Goal: Task Accomplishment & Management: Use online tool/utility

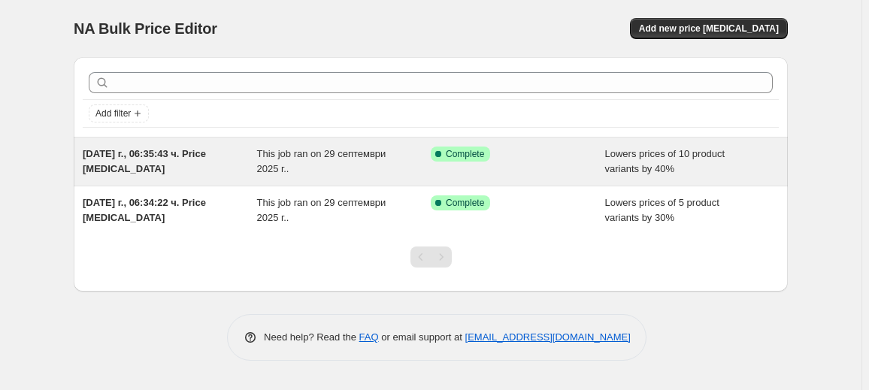
click at [370, 159] on div "This job ran on 29 септември 2025 г.." at bounding box center [344, 162] width 174 height 30
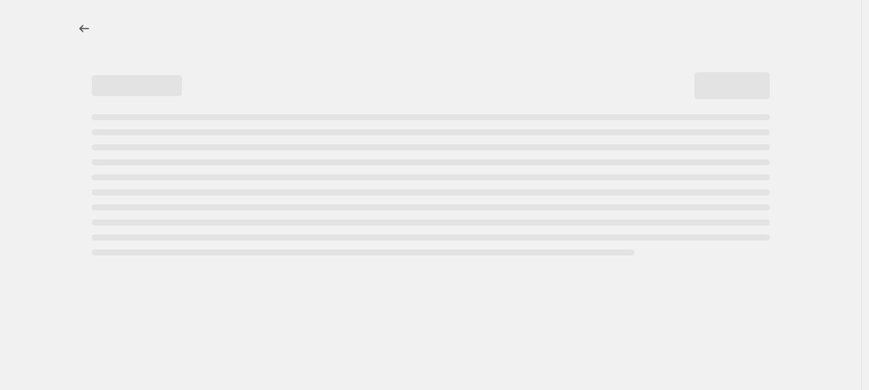
select select "percentage"
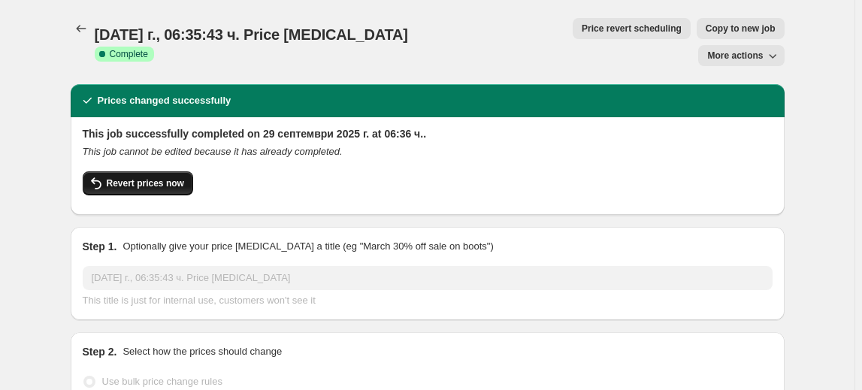
click at [168, 177] on span "Revert prices now" at bounding box center [145, 183] width 77 height 12
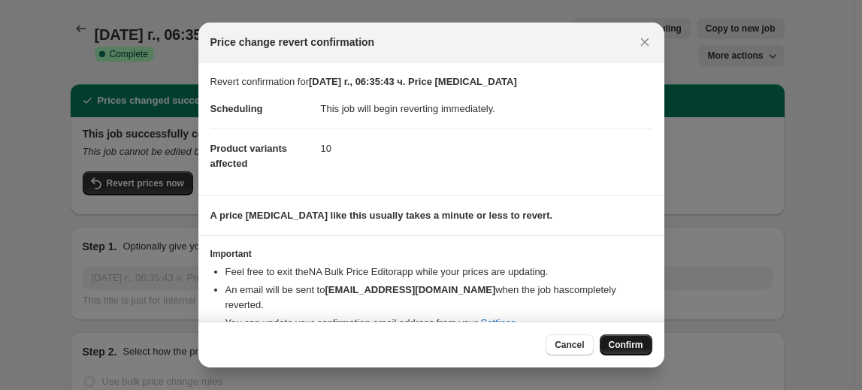
click at [641, 342] on span "Confirm" at bounding box center [626, 345] width 35 height 12
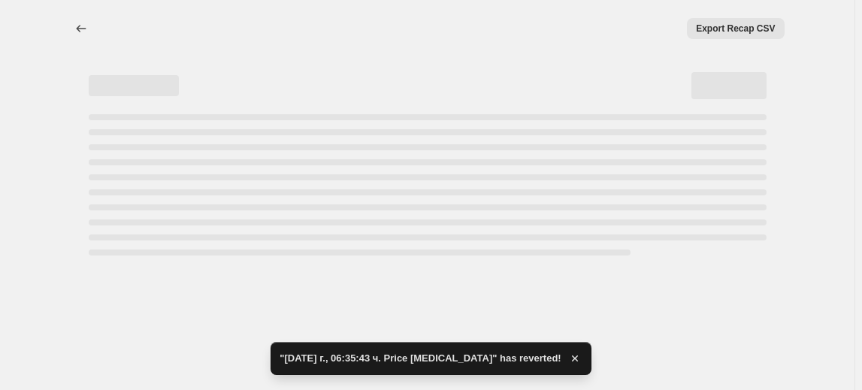
select select "percentage"
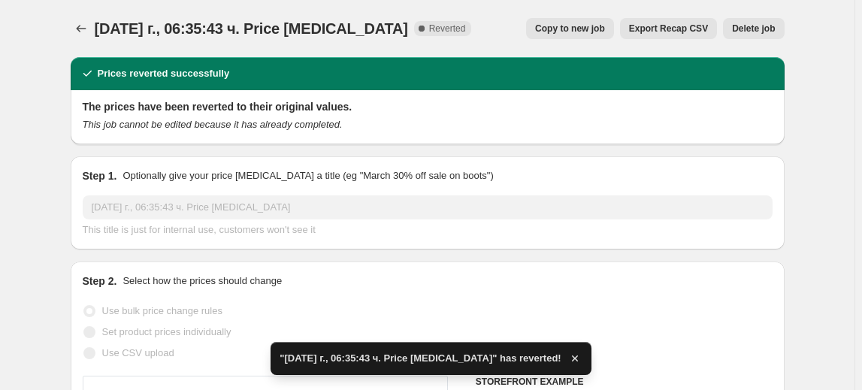
click at [756, 34] on span "Delete job" at bounding box center [753, 29] width 43 height 12
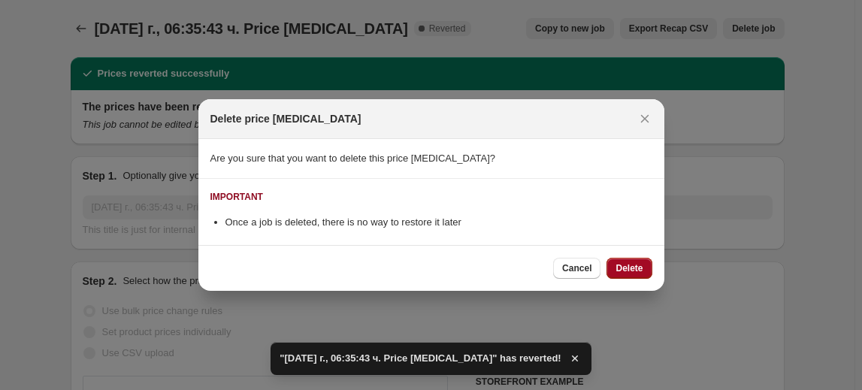
click at [632, 266] on span "Delete" at bounding box center [629, 268] width 27 height 12
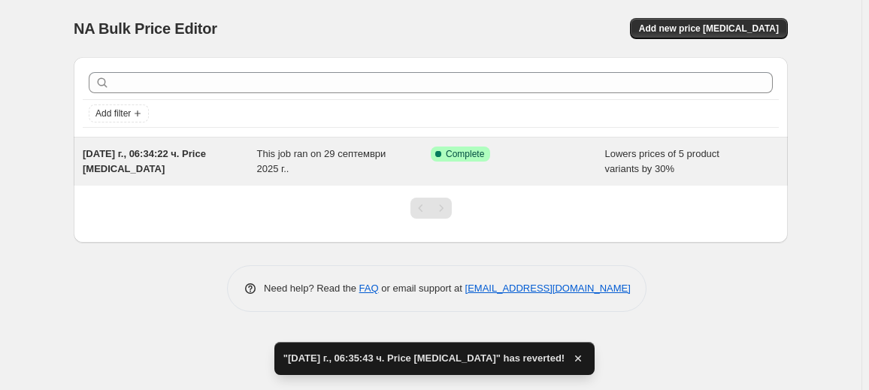
click at [499, 171] on div "Success Complete Complete" at bounding box center [518, 162] width 174 height 30
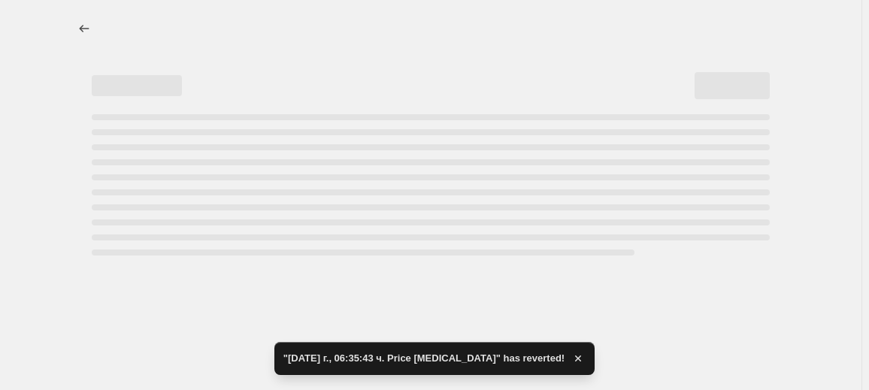
select select "percentage"
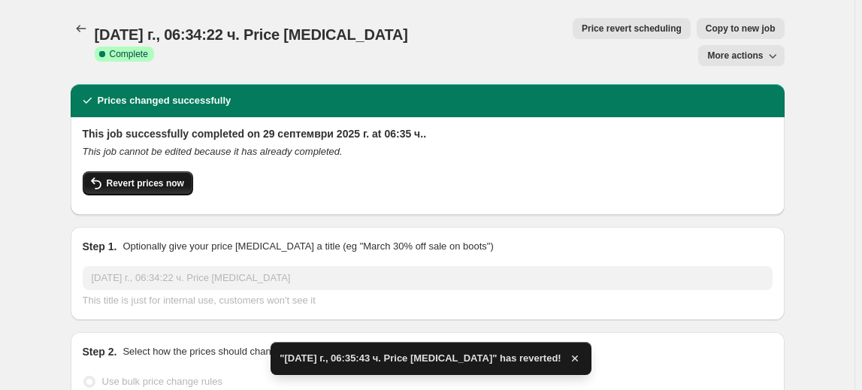
click at [167, 171] on button "Revert prices now" at bounding box center [138, 183] width 111 height 24
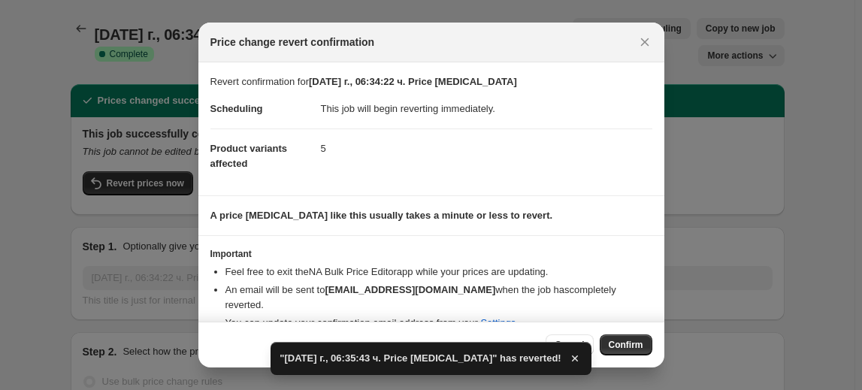
click at [630, 345] on span "Confirm" at bounding box center [626, 345] width 35 height 12
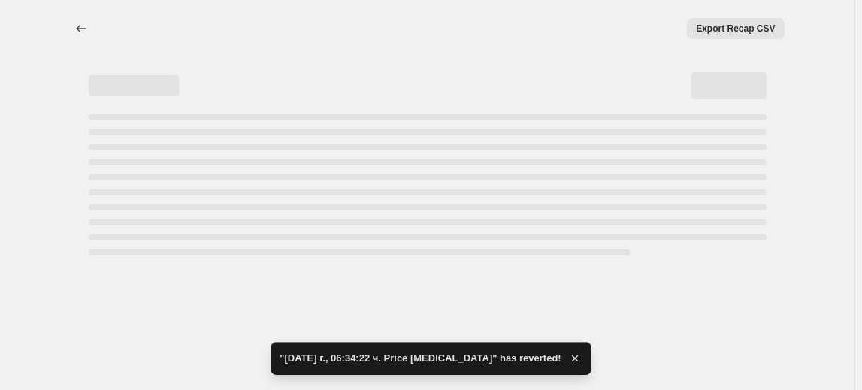
select select "percentage"
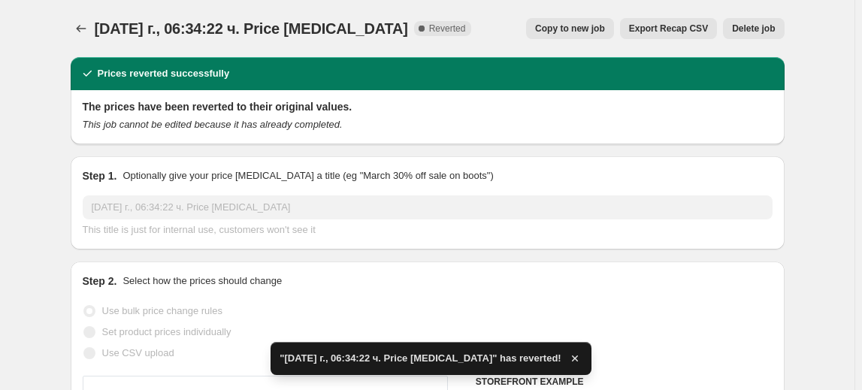
click at [765, 32] on span "Delete job" at bounding box center [753, 29] width 43 height 12
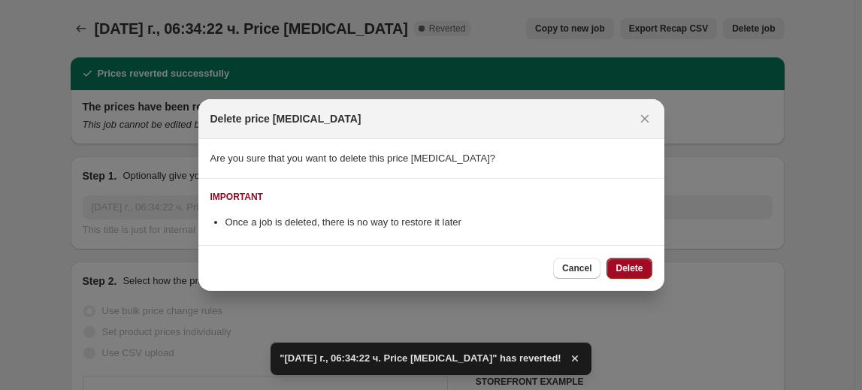
click at [647, 262] on button "Delete" at bounding box center [629, 268] width 45 height 21
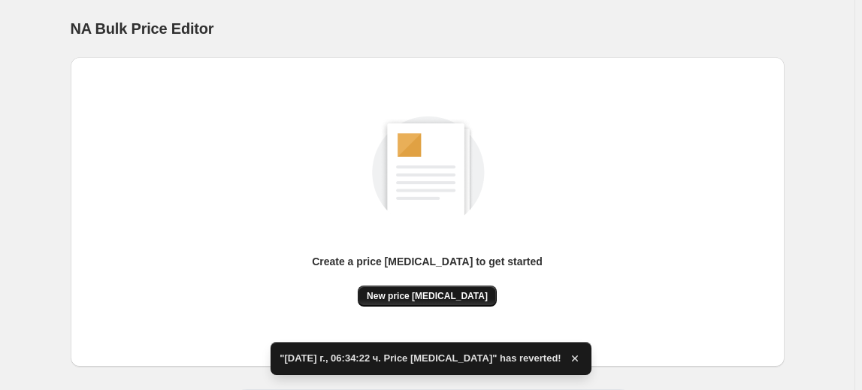
click at [447, 298] on span "New price change job" at bounding box center [427, 296] width 121 height 12
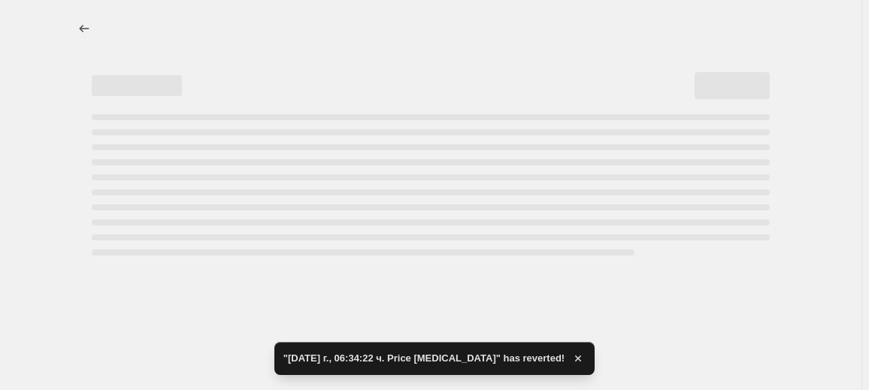
select select "percentage"
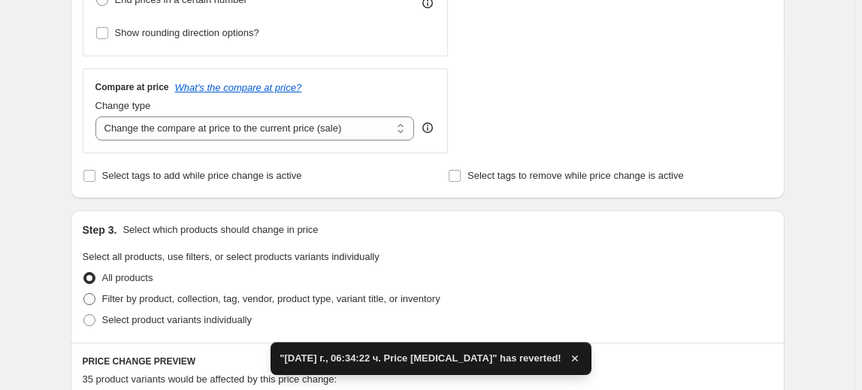
scroll to position [547, 0]
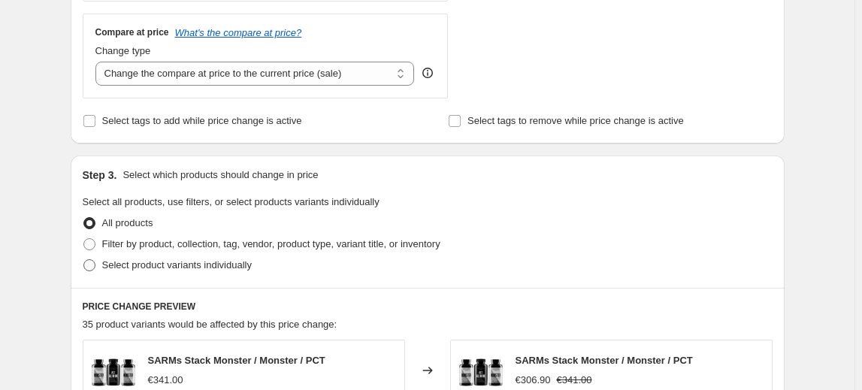
click at [146, 261] on span "Select product variants individually" at bounding box center [177, 264] width 150 height 11
click at [84, 260] on input "Select product variants individually" at bounding box center [83, 259] width 1 height 1
radio input "true"
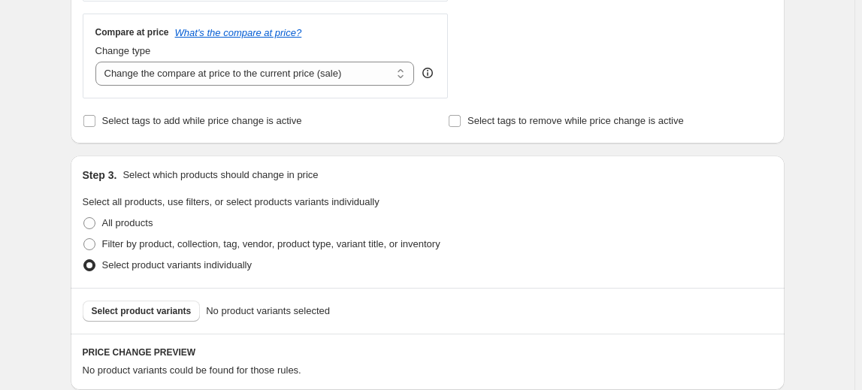
click at [140, 311] on span "Select product variants" at bounding box center [142, 311] width 100 height 12
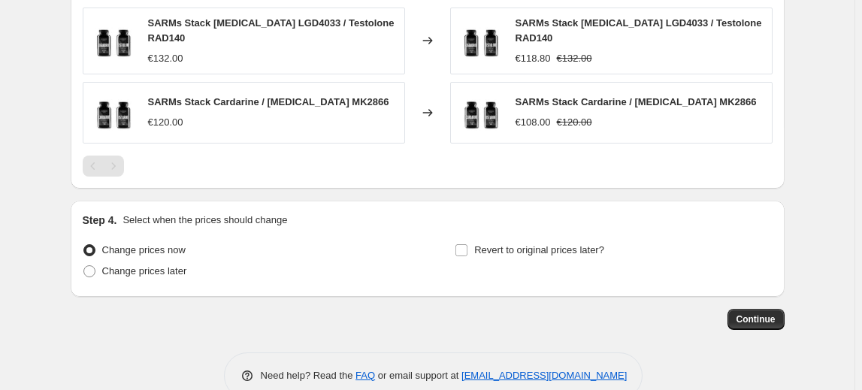
scroll to position [1155, 0]
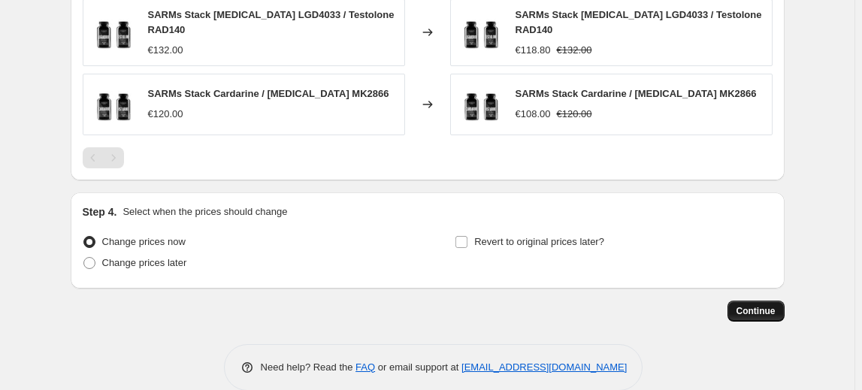
click at [759, 305] on span "Continue" at bounding box center [756, 311] width 39 height 12
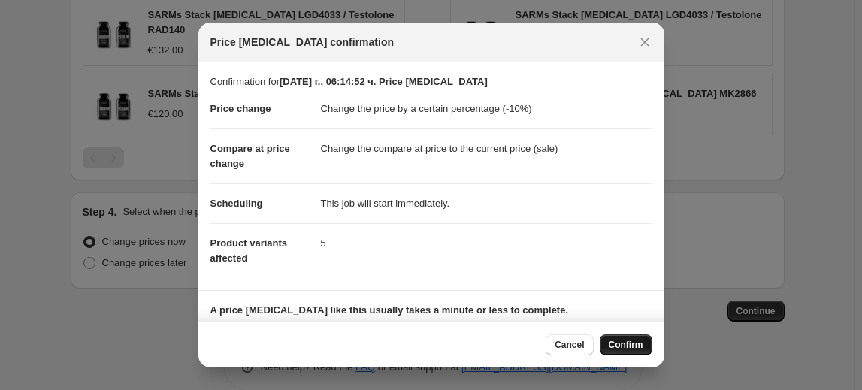
click at [629, 344] on span "Confirm" at bounding box center [626, 345] width 35 height 12
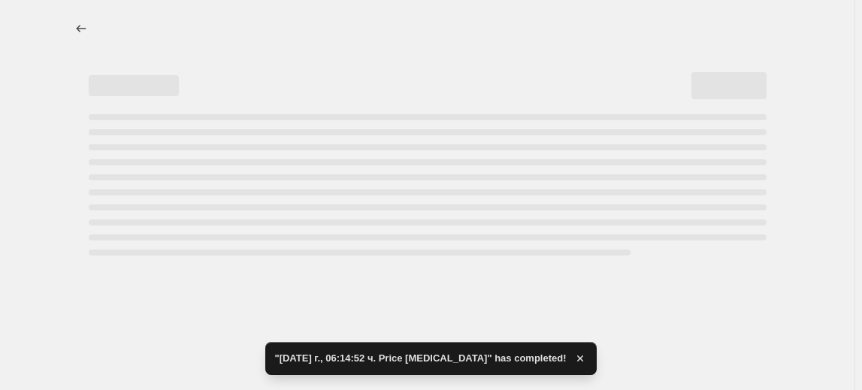
select select "percentage"
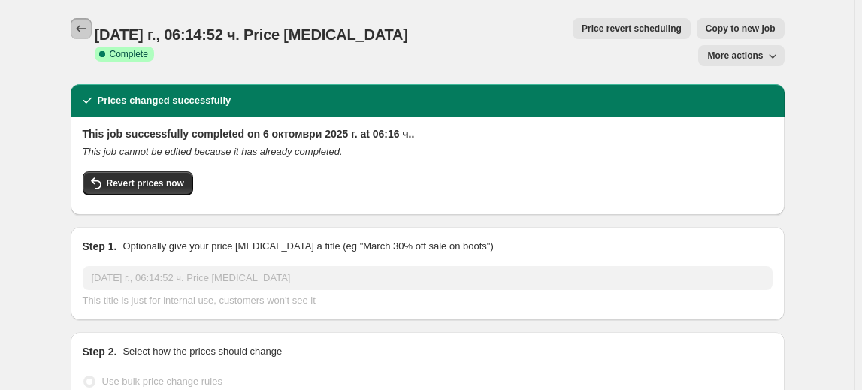
click at [80, 28] on icon "Price change jobs" at bounding box center [81, 29] width 10 height 8
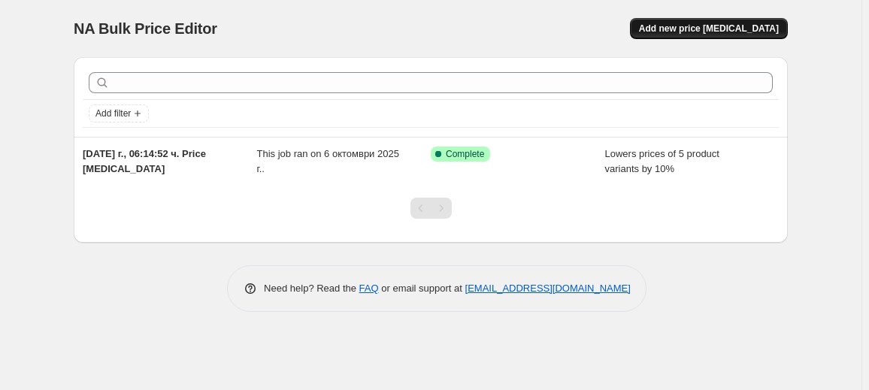
click at [714, 27] on span "Add new price change job" at bounding box center [709, 29] width 140 height 12
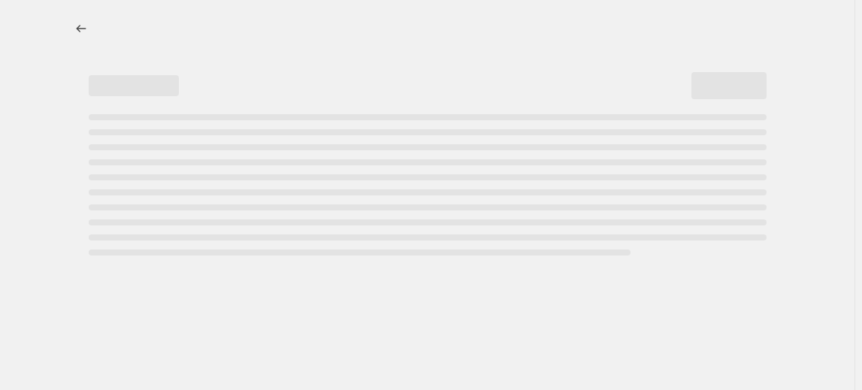
select select "percentage"
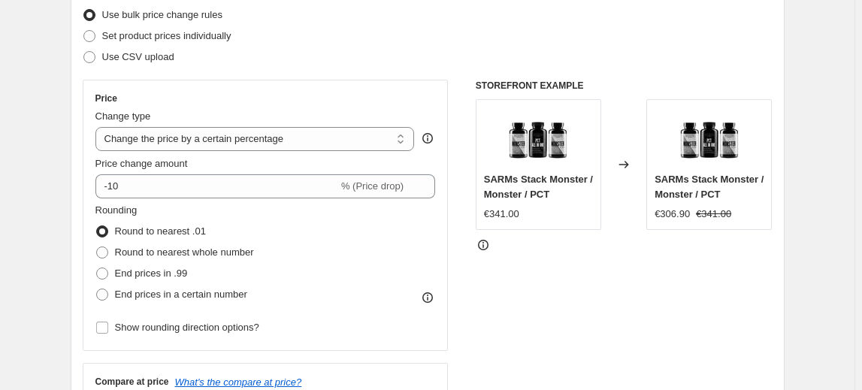
scroll to position [205, 0]
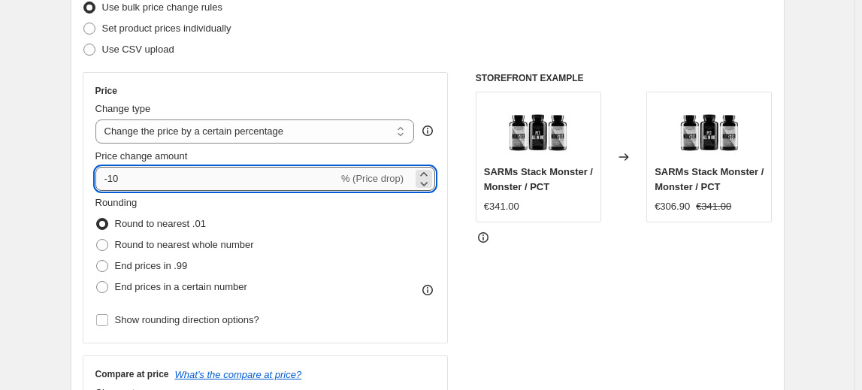
click at [114, 176] on input "-10" at bounding box center [216, 179] width 243 height 24
type input "-20"
click at [180, 204] on fieldset "Rounding Round to nearest .01 Round to nearest whole number End prices in .99 E…" at bounding box center [174, 246] width 159 height 102
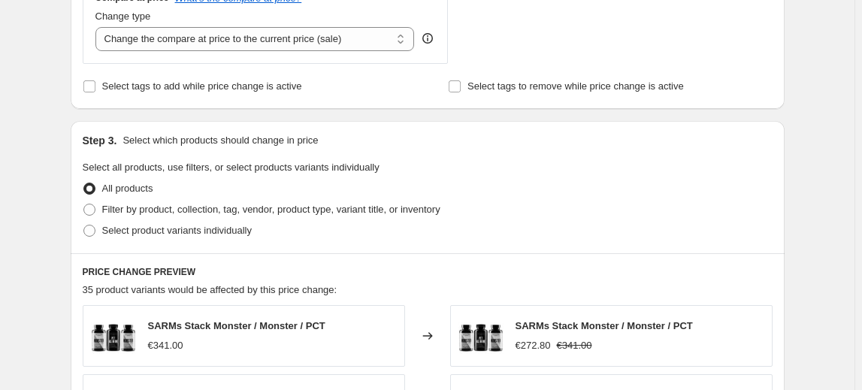
scroll to position [615, 0]
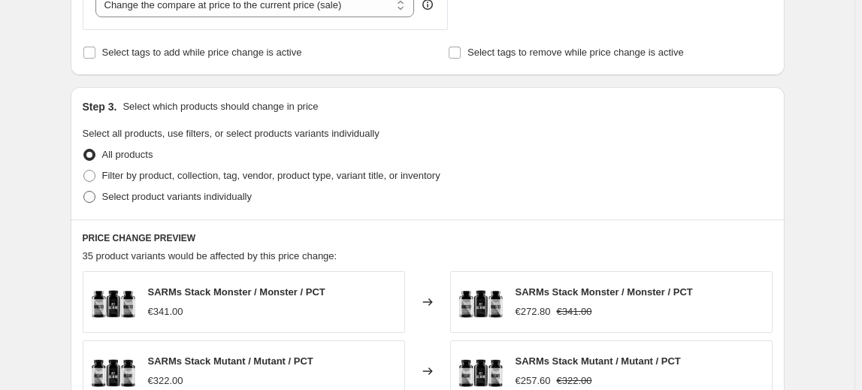
click at [132, 193] on span "Select product variants individually" at bounding box center [177, 196] width 150 height 11
click at [84, 192] on input "Select product variants individually" at bounding box center [83, 191] width 1 height 1
radio input "true"
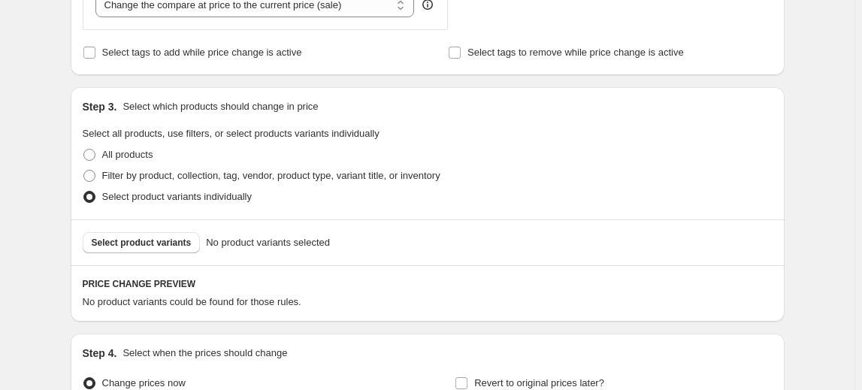
click at [106, 245] on span "Select product variants" at bounding box center [142, 243] width 100 height 12
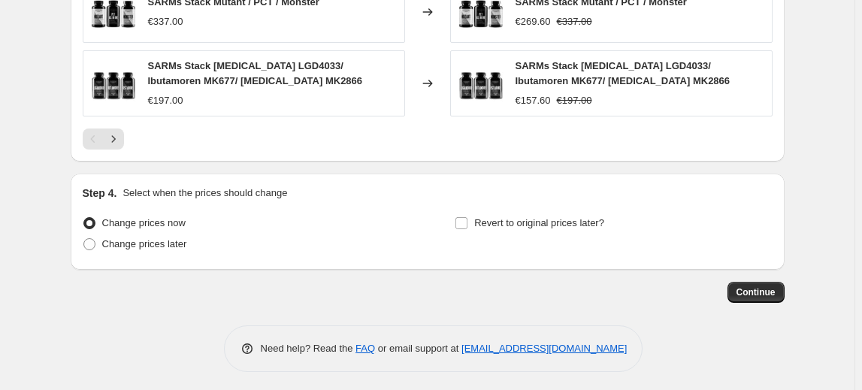
scroll to position [1160, 0]
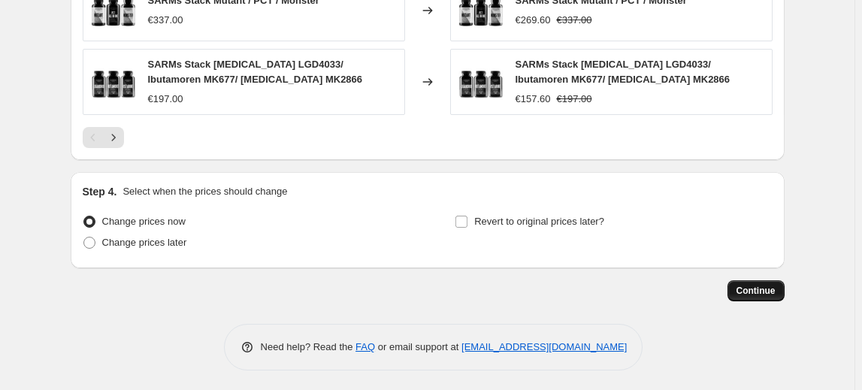
click at [752, 285] on span "Continue" at bounding box center [756, 291] width 39 height 12
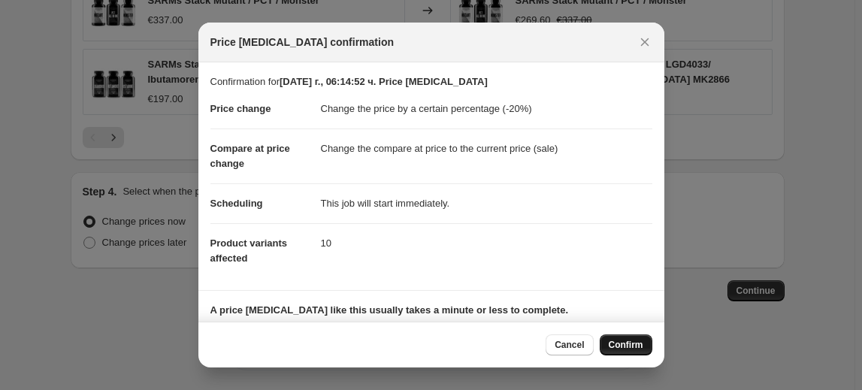
click at [612, 342] on span "Confirm" at bounding box center [626, 345] width 35 height 12
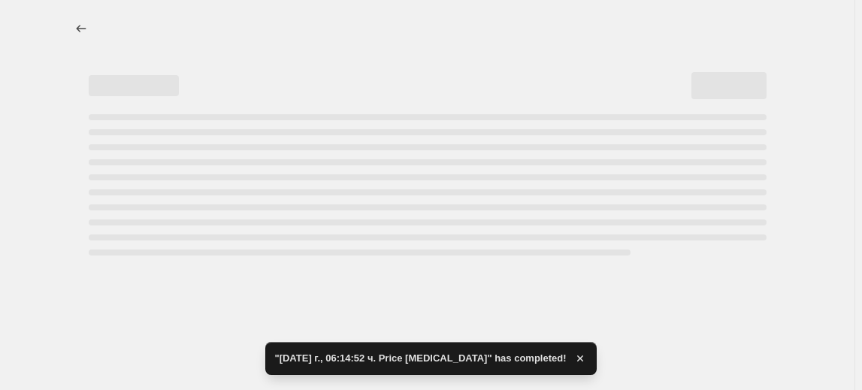
select select "percentage"
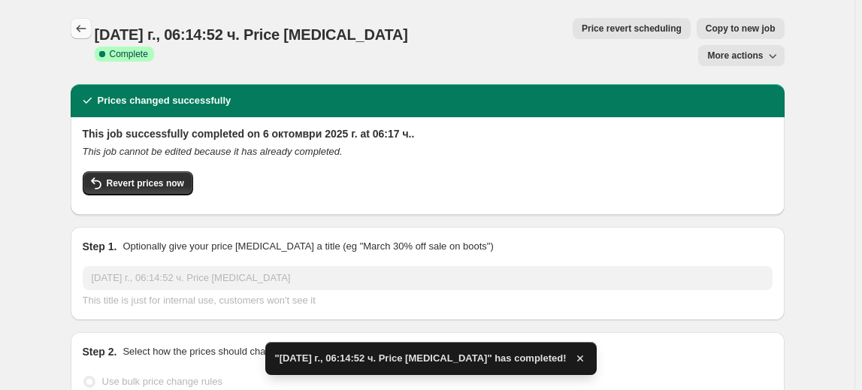
click at [89, 34] on icon "Price change jobs" at bounding box center [81, 28] width 15 height 15
